Goal: Information Seeking & Learning: Learn about a topic

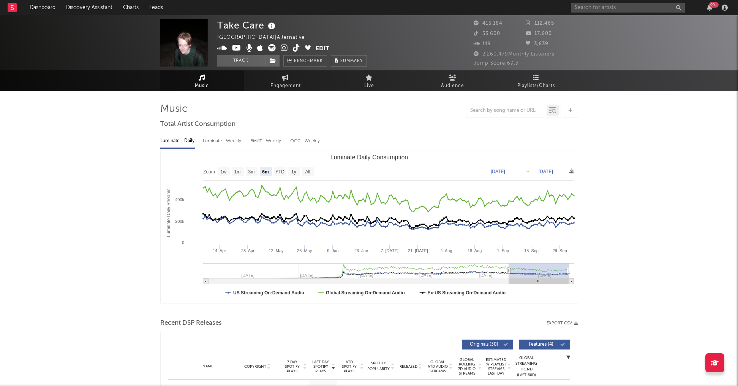
select select "6m"
click at [583, 16] on div "Take Care [GEOGRAPHIC_DATA] | Alternative Edit Track Benchmark Summary 415,184 …" at bounding box center [369, 42] width 738 height 55
click at [583, 15] on div "Take Care [GEOGRAPHIC_DATA] | Alternative Edit Track Benchmark Summary 415,184 …" at bounding box center [369, 42] width 738 height 55
click at [583, 13] on div "99 +" at bounding box center [651, 7] width 160 height 15
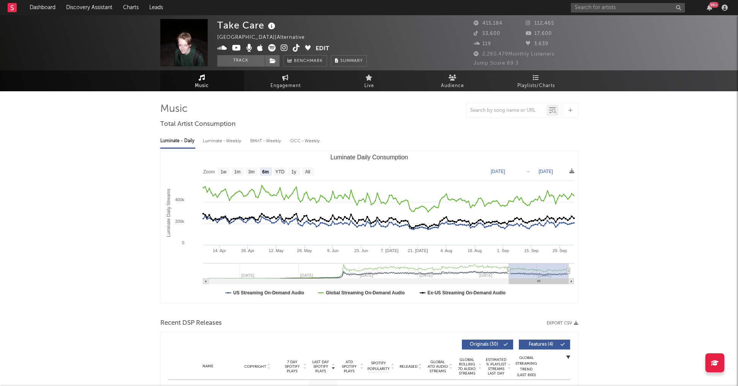
click at [582, 12] on div "99 +" at bounding box center [651, 7] width 160 height 15
click at [582, 13] on div "99 +" at bounding box center [651, 7] width 160 height 15
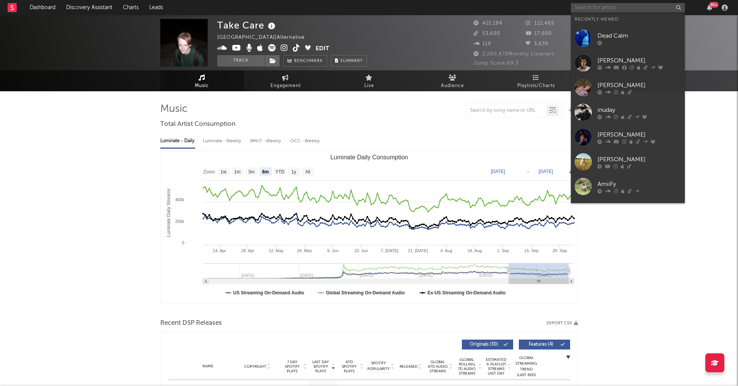
click at [582, 12] on input "text" at bounding box center [628, 8] width 114 height 10
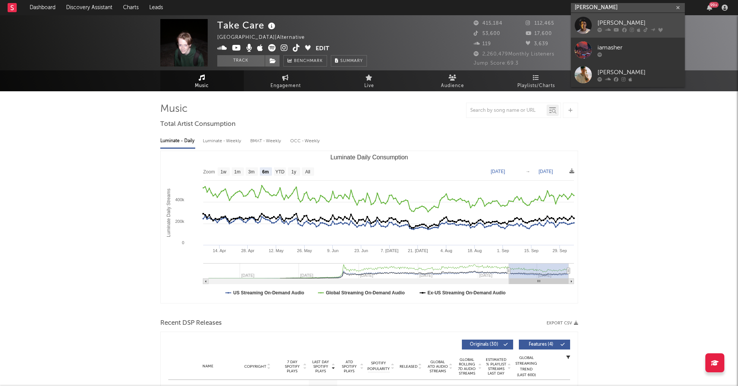
type input "[PERSON_NAME]"
click at [608, 23] on div "[PERSON_NAME]" at bounding box center [640, 22] width 84 height 9
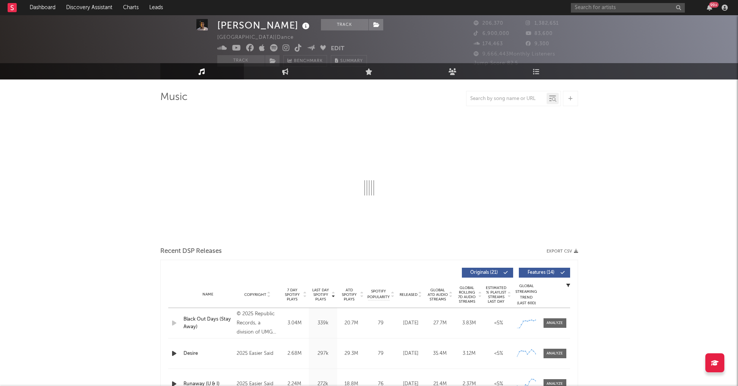
scroll to position [10, 0]
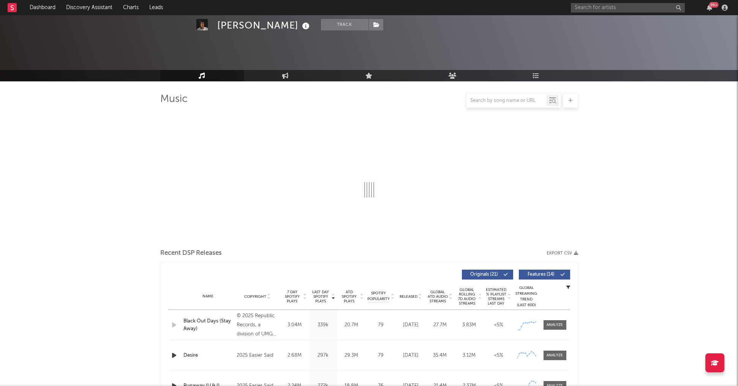
select select "6m"
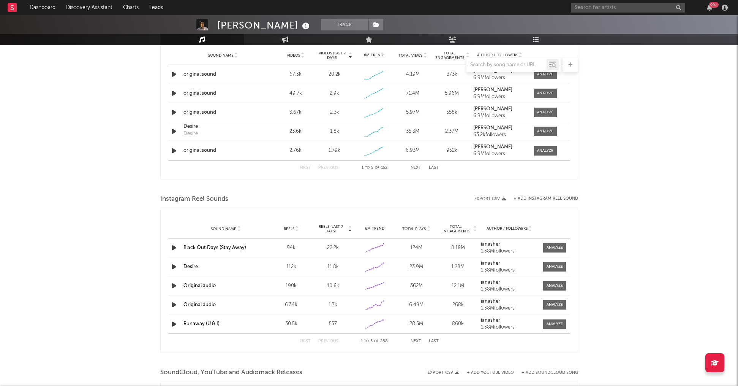
scroll to position [455, 0]
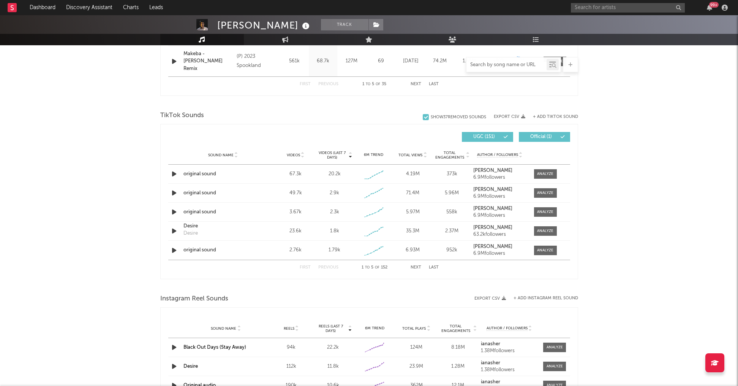
click at [499, 63] on input "text" at bounding box center [507, 65] width 80 height 6
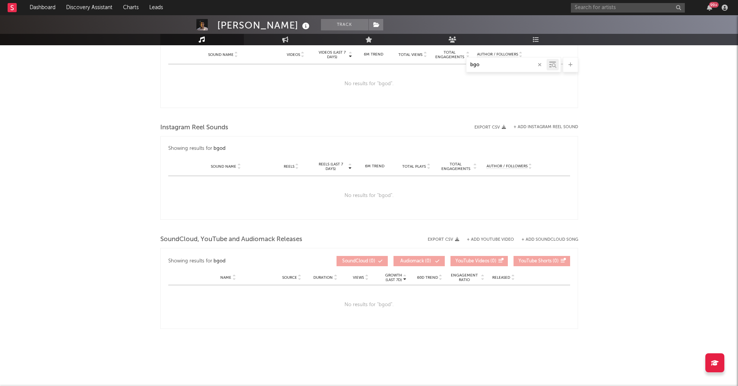
scroll to position [428, 0]
type input "b"
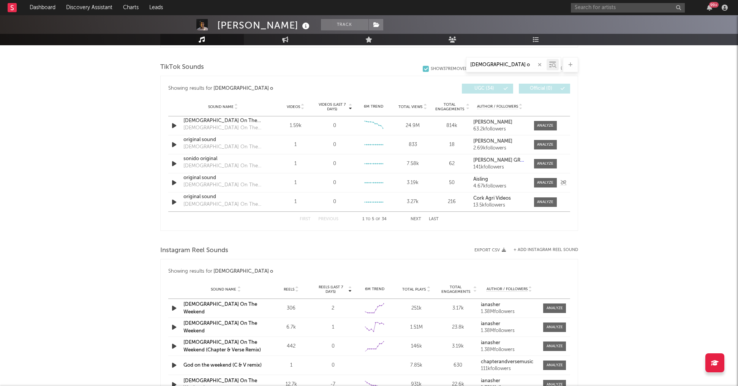
scroll to position [404, 0]
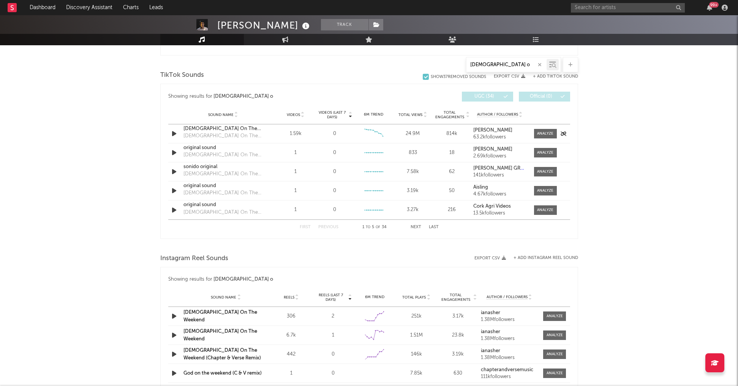
click at [216, 131] on div "[DEMOGRAPHIC_DATA] On The Weekend" at bounding box center [223, 129] width 79 height 8
drag, startPoint x: 487, startPoint y: 64, endPoint x: 444, endPoint y: 64, distance: 43.3
click at [444, 64] on div "[DEMOGRAPHIC_DATA] o" at bounding box center [369, 64] width 418 height 15
click at [511, 64] on input "[DEMOGRAPHIC_DATA] o" at bounding box center [507, 65] width 80 height 6
type input "g"
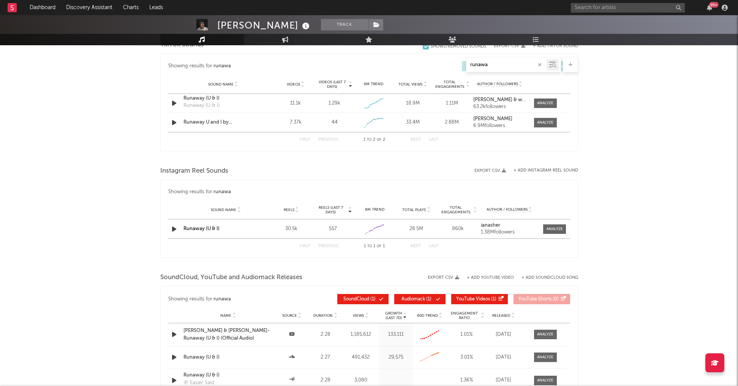
scroll to position [393, 0]
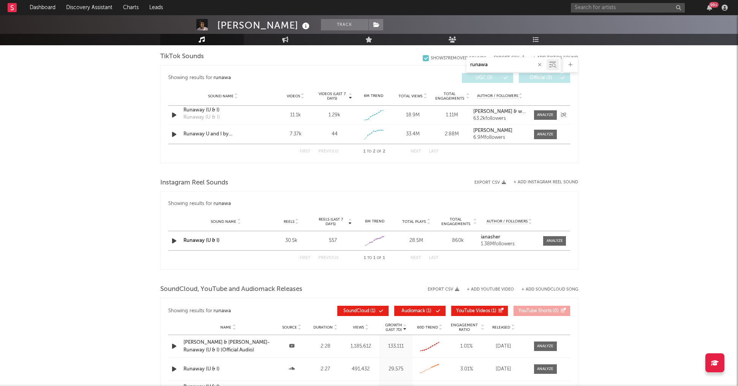
click at [297, 115] on div "11.1k" at bounding box center [295, 115] width 35 height 8
click at [271, 157] on div "First Previous 1 to 2 of 2 Next Last" at bounding box center [369, 151] width 402 height 15
click at [211, 110] on div "Runaway (U & I)" at bounding box center [223, 110] width 79 height 8
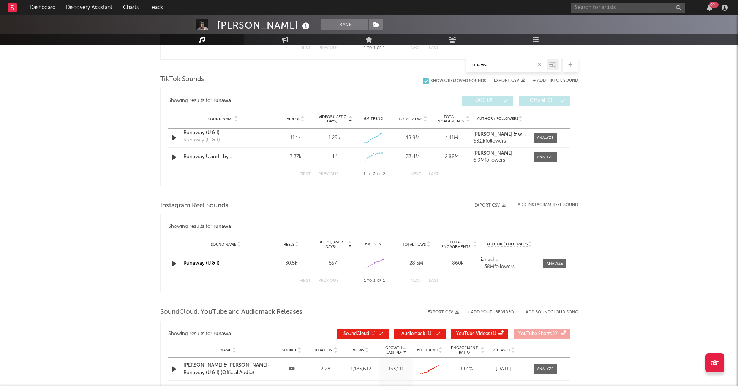
scroll to position [340, 0]
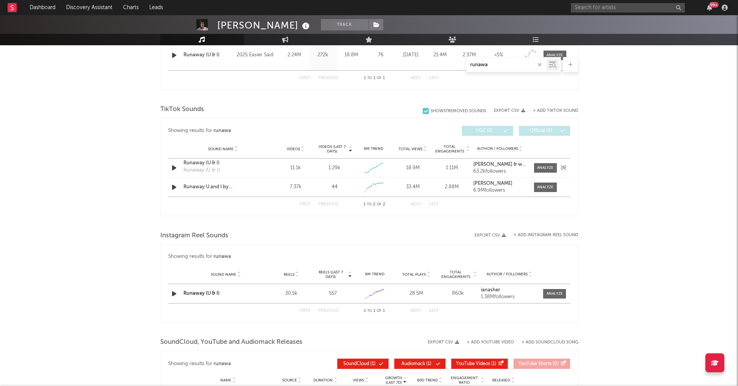
click at [211, 163] on div "Runaway (U & I)" at bounding box center [223, 163] width 79 height 8
drag, startPoint x: 508, startPoint y: 67, endPoint x: 464, endPoint y: 68, distance: 44.9
click at [464, 68] on div "runawa" at bounding box center [369, 64] width 418 height 15
type input "r"
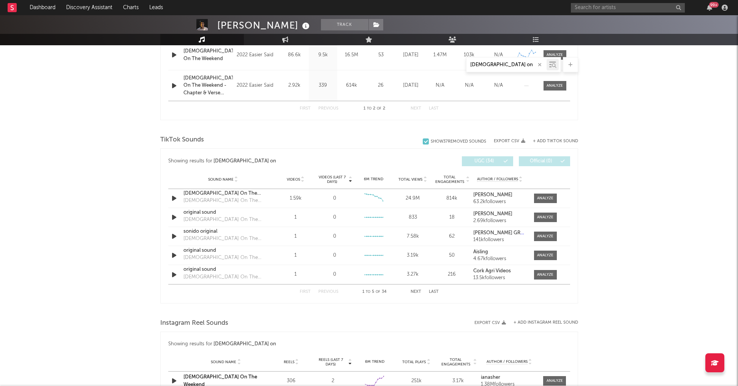
type input "[DEMOGRAPHIC_DATA] on"
click at [389, 307] on div at bounding box center [369, 310] width 418 height 11
click at [433, 290] on button "Last" at bounding box center [434, 292] width 10 height 4
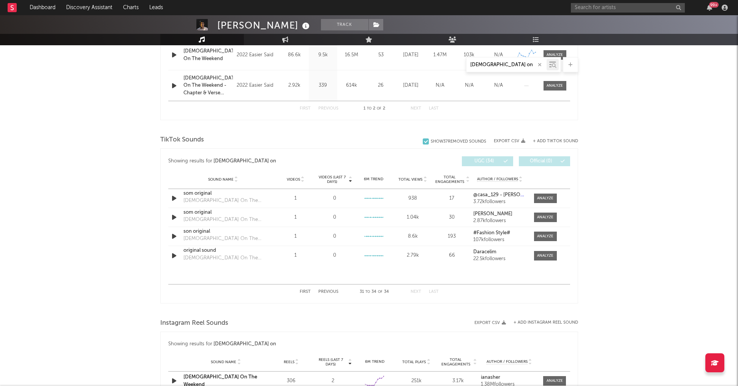
click at [417, 292] on button "Next" at bounding box center [416, 292] width 11 height 4
click at [325, 290] on button "Previous" at bounding box center [328, 292] width 20 height 4
click at [420, 292] on button "Next" at bounding box center [416, 292] width 11 height 4
click at [418, 291] on button "Next" at bounding box center [416, 292] width 11 height 4
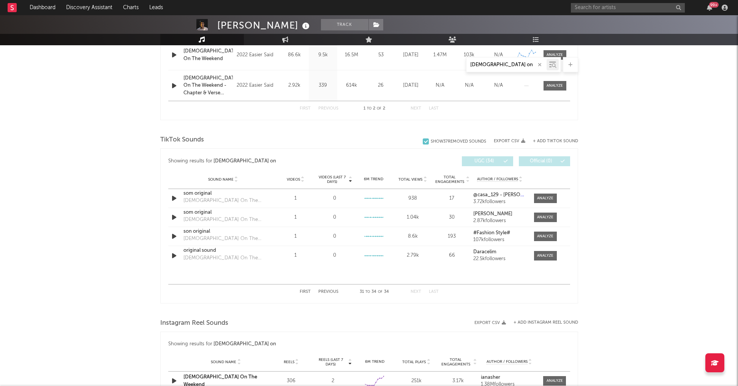
click at [329, 292] on button "Previous" at bounding box center [328, 292] width 20 height 4
click at [285, 303] on div "Music [DEMOGRAPHIC_DATA] on Total Artist Consumption Luminate - Daily Luminate …" at bounding box center [369, 224] width 418 height 922
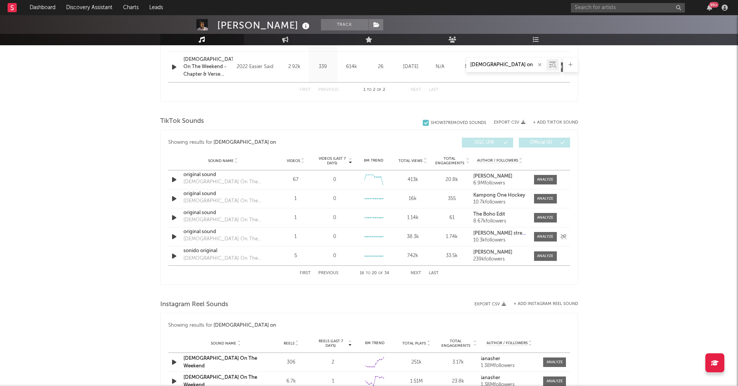
scroll to position [377, 0]
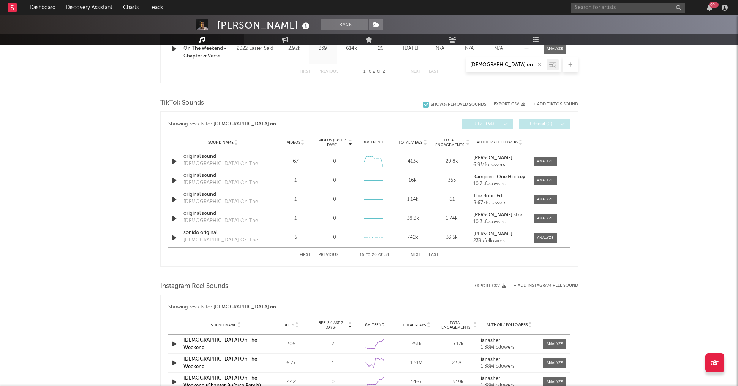
click at [372, 128] on div "UGC ( 34 ) Official ( 0 )" at bounding box center [469, 124] width 201 height 10
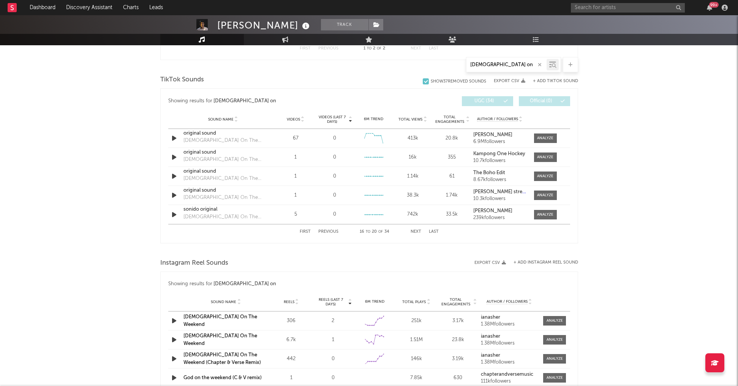
click at [304, 228] on div "First Previous 16 to 20 of 34 Next Last" at bounding box center [369, 231] width 139 height 15
click at [304, 234] on div "First Previous 16 to 20 of 34 Next Last" at bounding box center [369, 231] width 139 height 15
click at [307, 231] on button "First" at bounding box center [305, 232] width 11 height 4
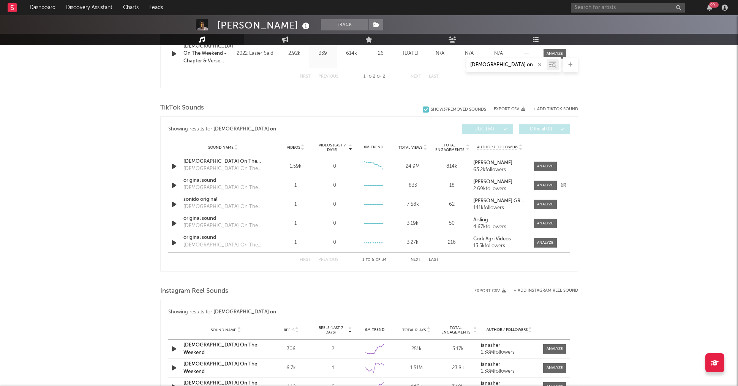
scroll to position [370, 0]
click at [607, 152] on div "[PERSON_NAME] Track [GEOGRAPHIC_DATA] | Dance Edit Track Benchmark Summary 206,…" at bounding box center [369, 178] width 738 height 1066
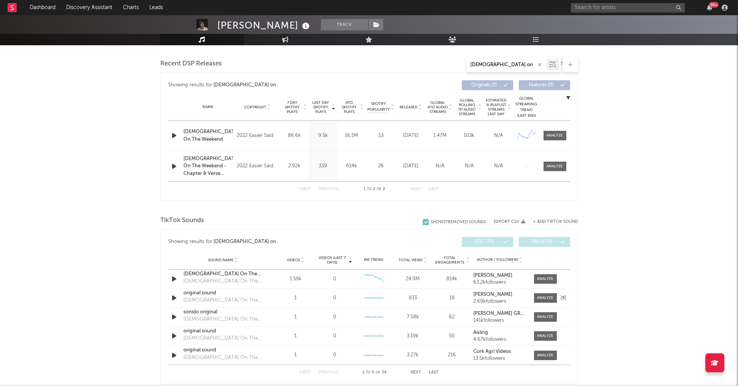
scroll to position [256, 0]
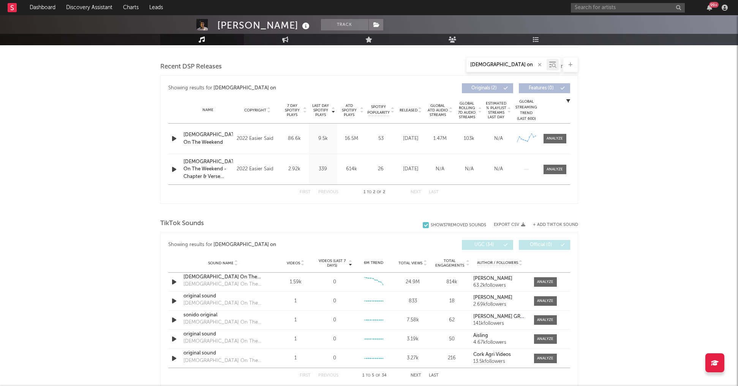
click at [139, 254] on div "[PERSON_NAME] Track [GEOGRAPHIC_DATA] | Dance Edit Track Benchmark Summary 206,…" at bounding box center [369, 292] width 738 height 1066
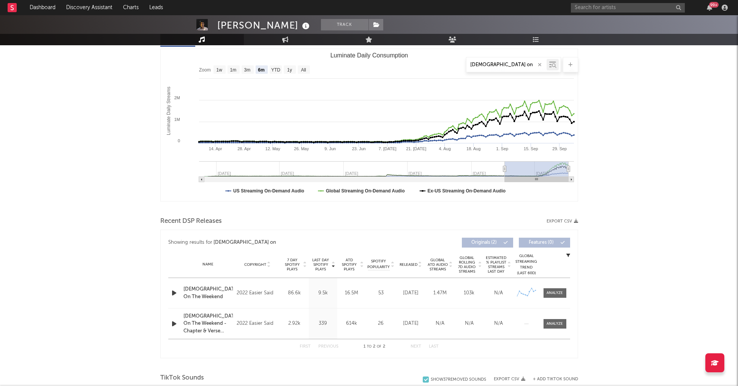
scroll to position [105, 0]
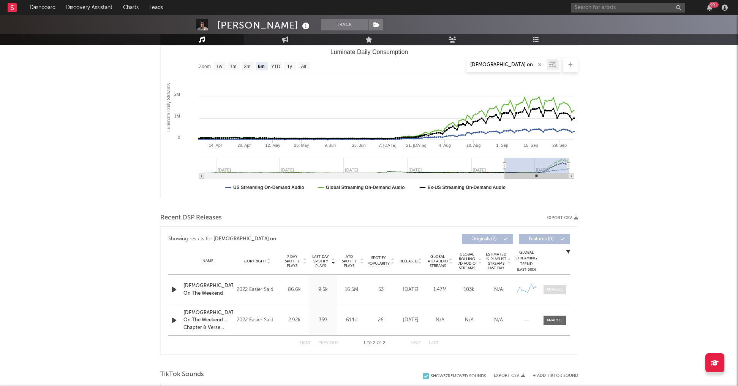
click at [558, 290] on div at bounding box center [555, 290] width 16 height 6
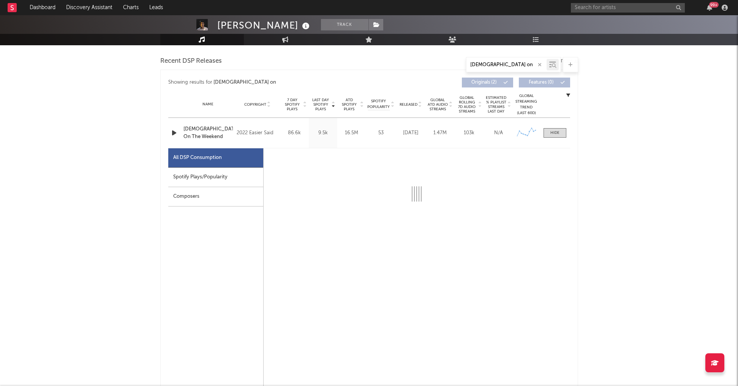
scroll to position [287, 0]
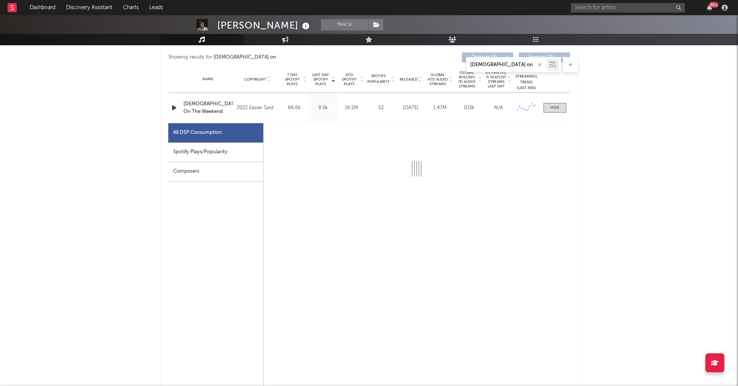
select select "6m"
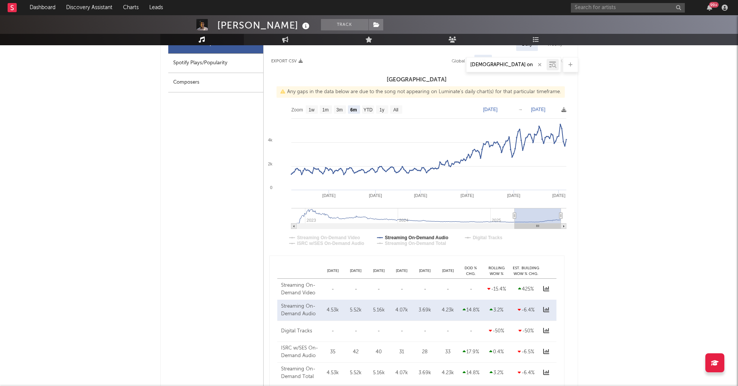
scroll to position [376, 0]
click at [390, 110] on rect at bounding box center [396, 109] width 12 height 8
select select "All"
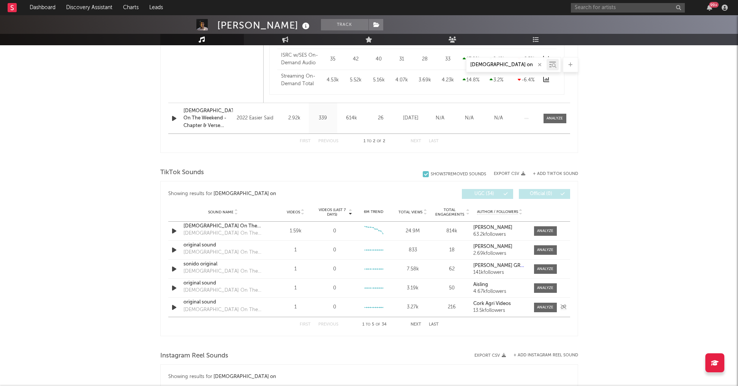
scroll to position [673, 0]
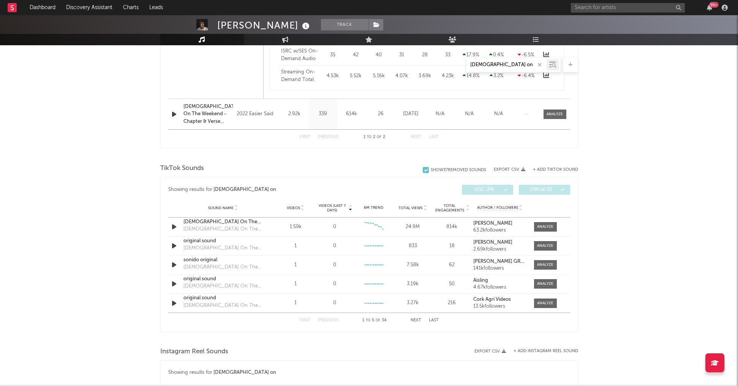
click at [538, 66] on icon "button" at bounding box center [540, 64] width 4 height 5
click at [536, 65] on input "text" at bounding box center [507, 65] width 80 height 6
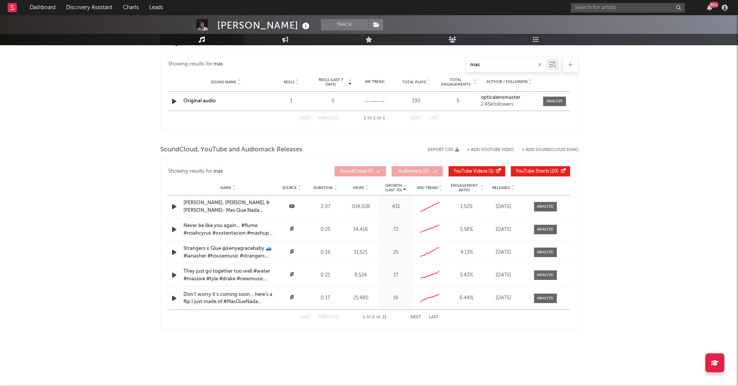
scroll to position [562, 0]
type input "m"
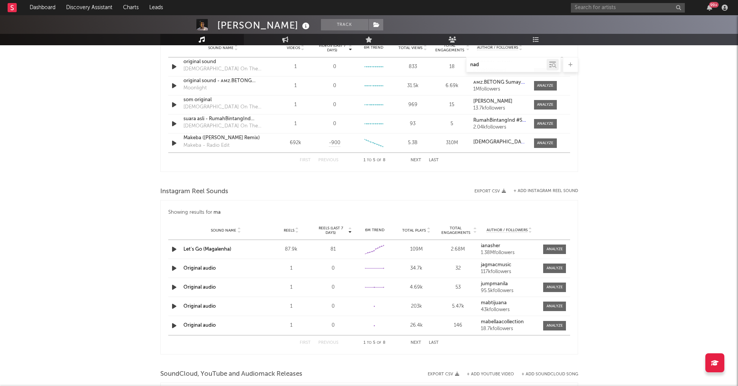
type input "nada"
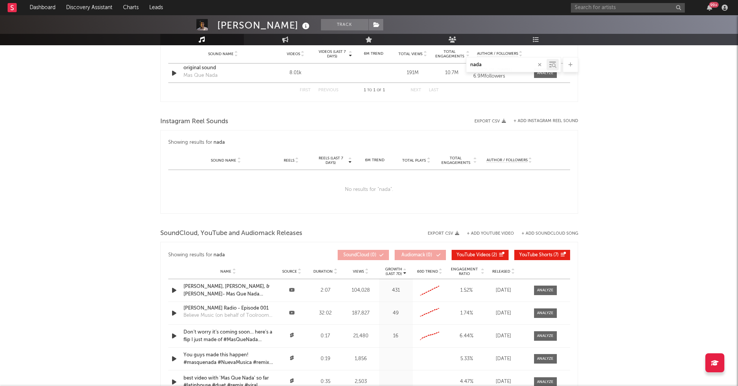
scroll to position [436, 0]
click at [539, 62] on icon "button" at bounding box center [540, 64] width 4 height 5
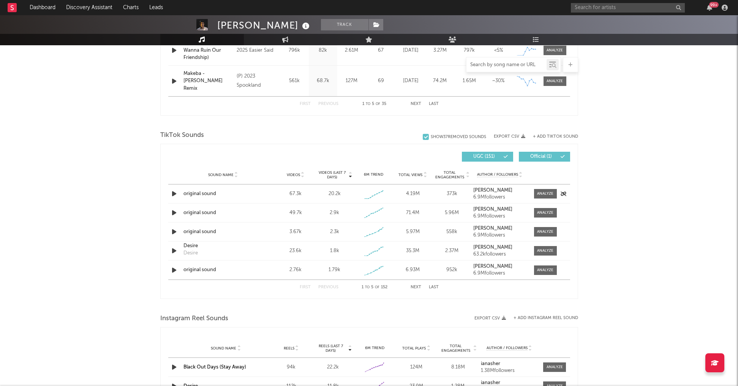
click at [174, 189] on icon "button" at bounding box center [174, 194] width 8 height 10
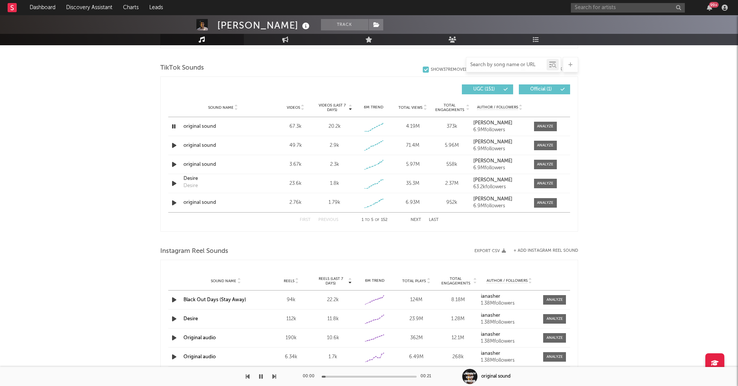
click at [475, 67] on input "text" at bounding box center [507, 65] width 80 height 6
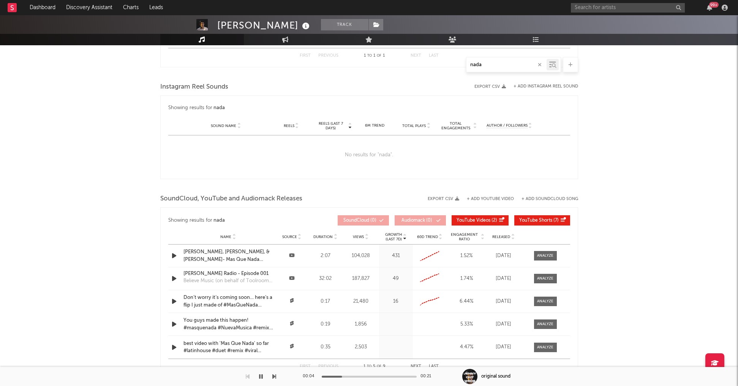
scroll to position [463, 0]
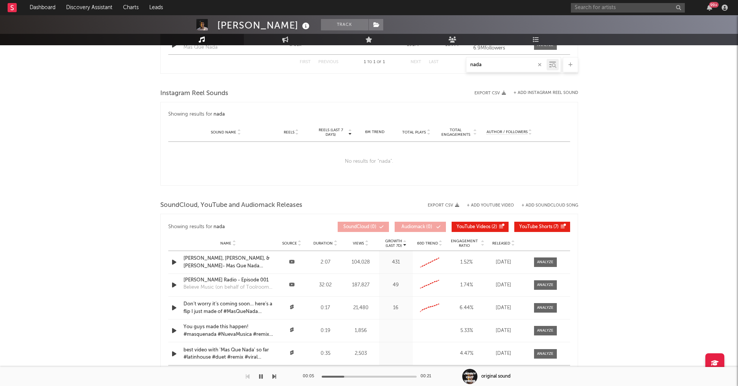
type input "nada"
click at [223, 173] on div "No results for " nada "." at bounding box center [369, 162] width 402 height 40
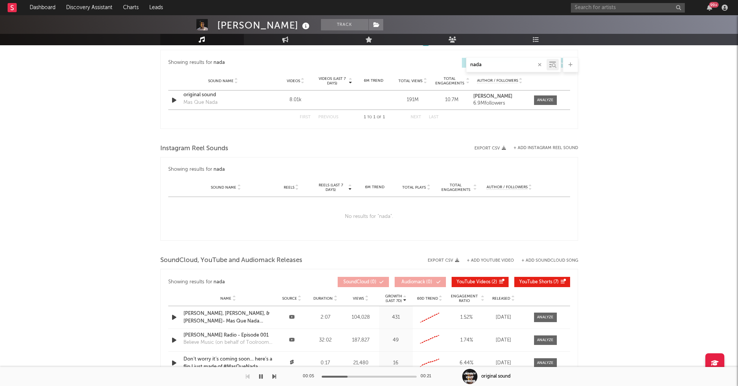
scroll to position [396, 0]
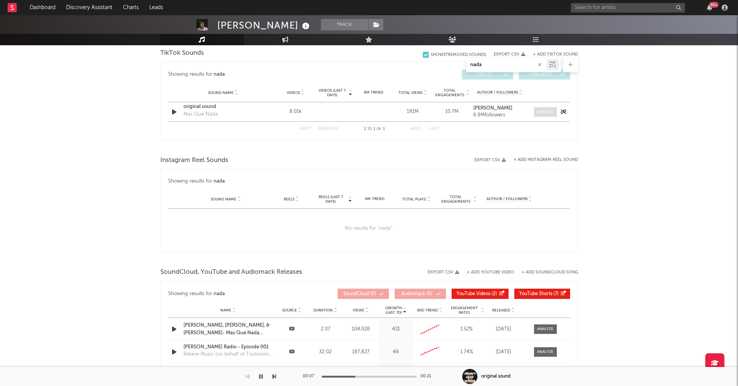
click at [538, 111] on div at bounding box center [545, 112] width 16 height 6
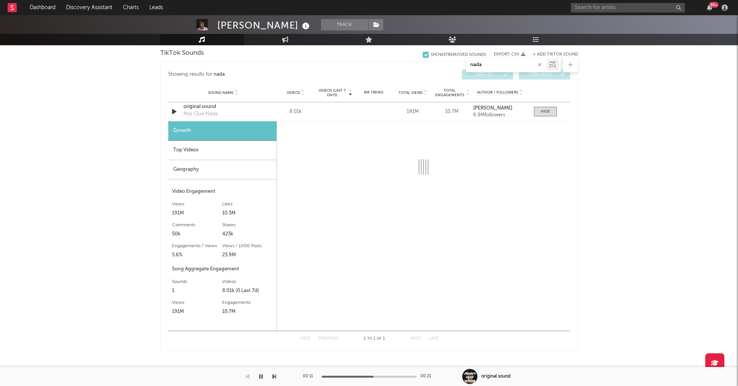
click at [260, 379] on icon "button" at bounding box center [261, 376] width 4 height 6
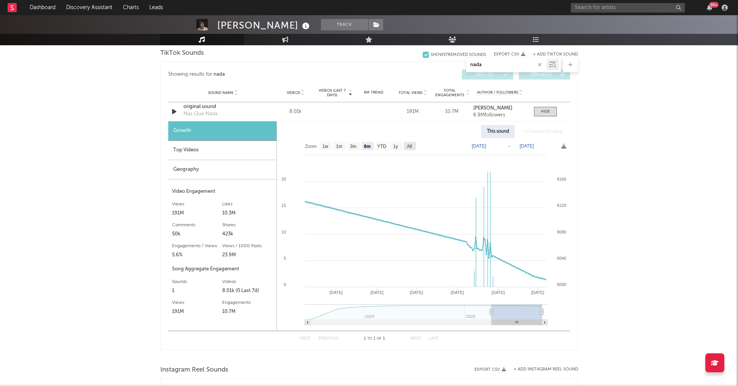
click at [410, 147] on text "All" at bounding box center [409, 146] width 5 height 5
select select "All"
type input "[DATE]"
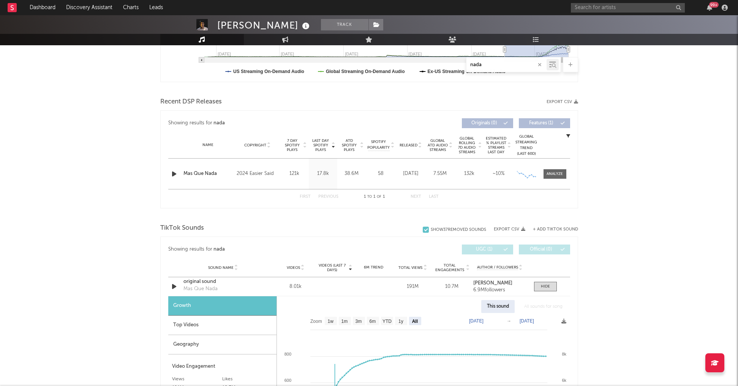
scroll to position [223, 0]
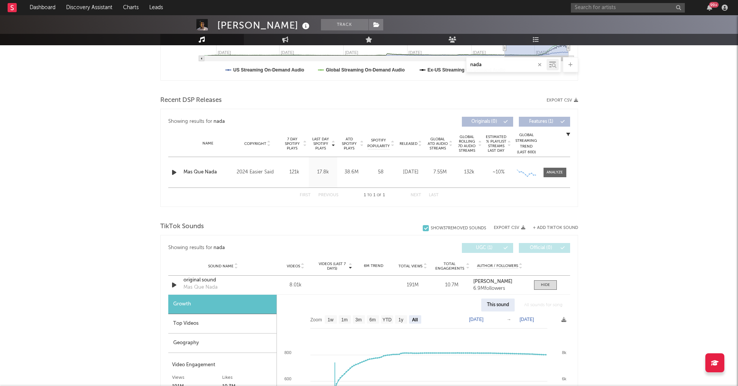
click at [550, 166] on div "Name Mas Que Nada Copyright 2024 Easier Said Label Easier Said Album Names Mas …" at bounding box center [369, 172] width 402 height 30
click at [551, 174] on div at bounding box center [555, 172] width 16 height 6
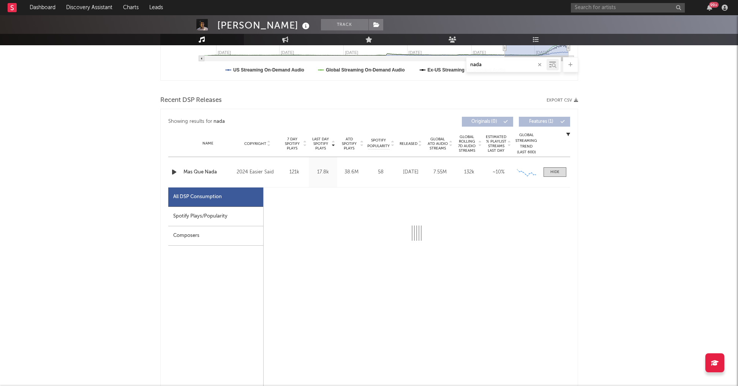
select select "6m"
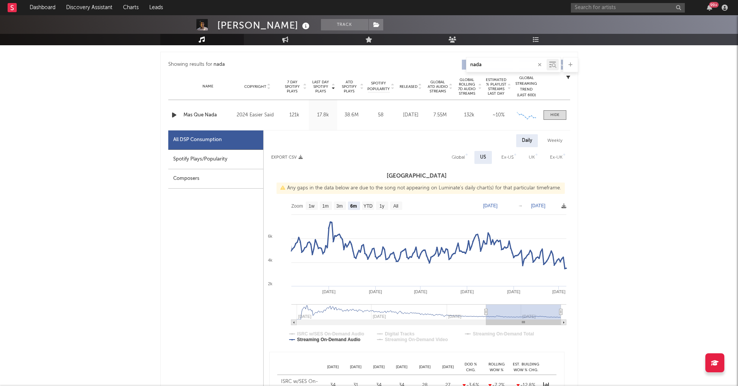
scroll to position [295, 0]
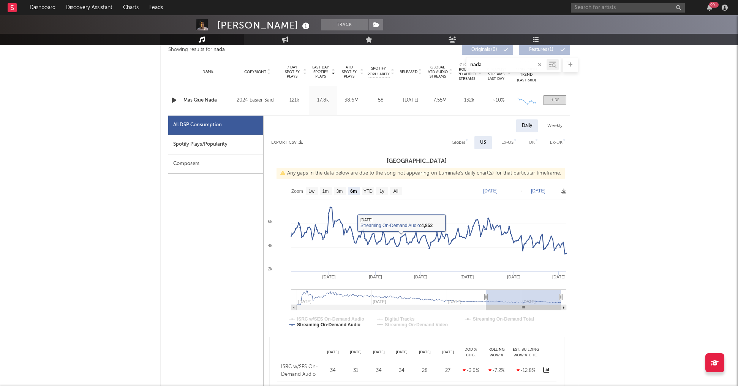
click at [397, 186] on rect at bounding box center [417, 259] width 307 height 152
click at [397, 189] on text "All" at bounding box center [395, 191] width 5 height 5
select select "All"
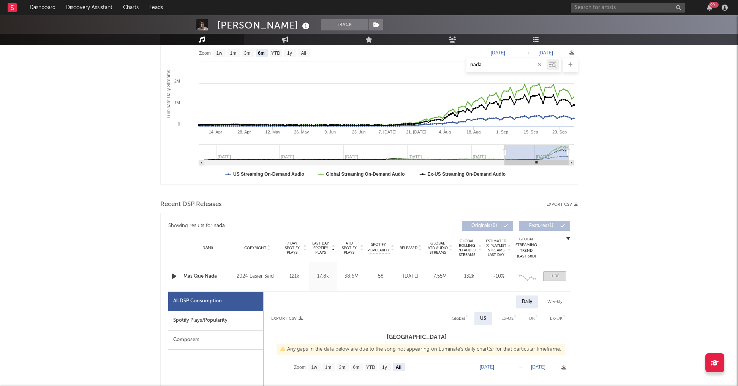
scroll to position [118, 0]
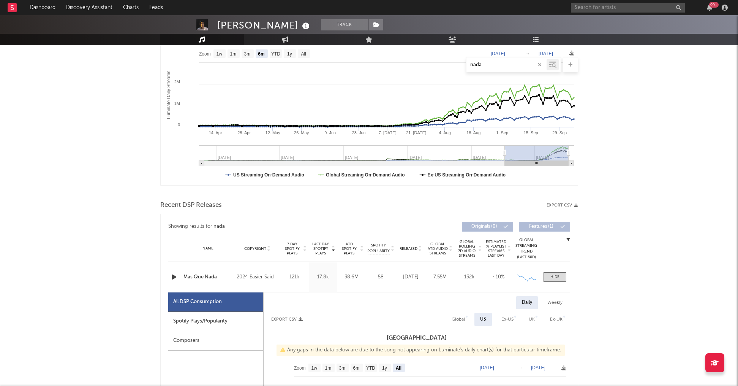
click at [539, 63] on icon "button" at bounding box center [540, 64] width 4 height 5
click at [532, 63] on input "text" at bounding box center [507, 65] width 80 height 6
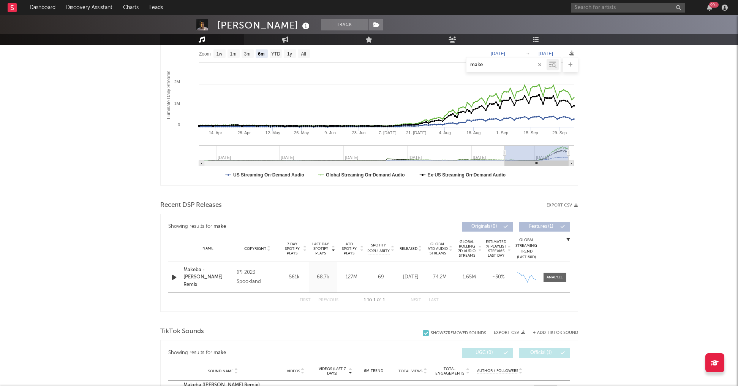
type input "make"
click at [220, 276] on div "Makeba - [PERSON_NAME] Remix" at bounding box center [209, 277] width 50 height 22
